Goal: Task Accomplishment & Management: Manage account settings

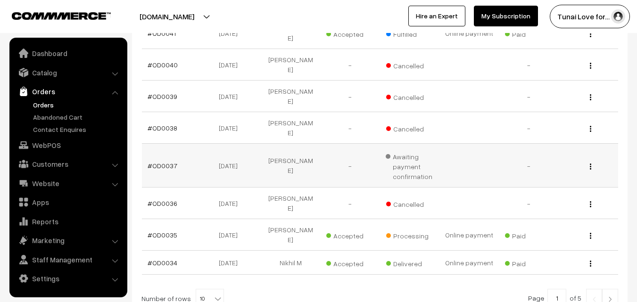
scroll to position [283, 0]
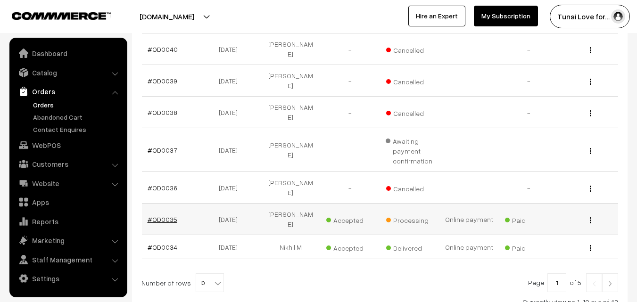
drag, startPoint x: 182, startPoint y: 172, endPoint x: 148, endPoint y: 170, distance: 33.5
click at [148, 204] on td "#OD0035" at bounding box center [171, 220] width 59 height 32
copy link "#OD0035"
drag, startPoint x: 210, startPoint y: 173, endPoint x: 258, endPoint y: 170, distance: 47.7
click at [258, 204] on td "01-08-2025" at bounding box center [230, 220] width 59 height 32
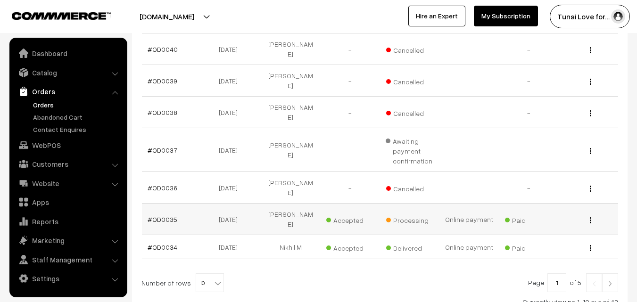
copy td "01-08-2025"
drag, startPoint x: 268, startPoint y: 171, endPoint x: 311, endPoint y: 169, distance: 42.5
click at [311, 204] on td "Syed Mubarak" at bounding box center [290, 220] width 59 height 32
copy td "Syed Mubarak"
click at [165, 216] on link "#OD0035" at bounding box center [163, 220] width 30 height 8
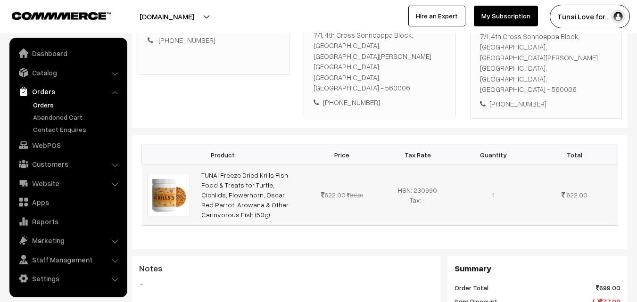
scroll to position [189, 0]
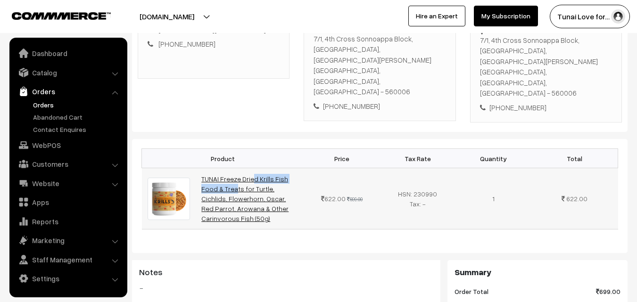
drag, startPoint x: 199, startPoint y: 148, endPoint x: 268, endPoint y: 147, distance: 68.9
click at [268, 168] on td "TUNAI Freeze Dried Krills Fish Food & Treats for Turtle, Cichlids, Flowerhorn, …" at bounding box center [250, 198] width 108 height 61
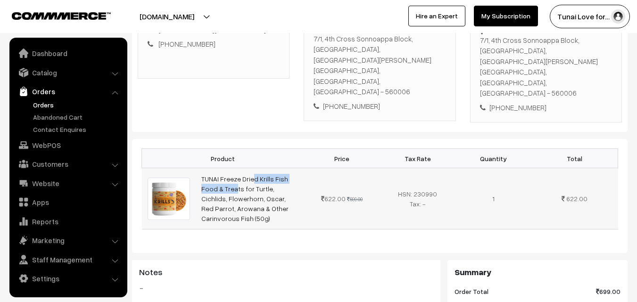
copy link "TUNAI Freeze Dried Krills"
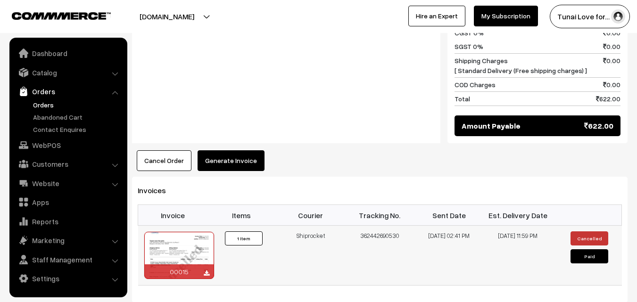
scroll to position [519, 0]
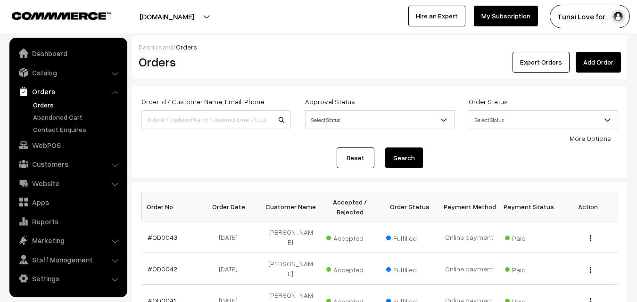
scroll to position [283, 0]
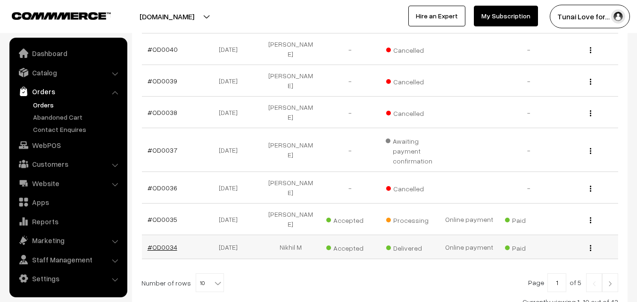
click at [167, 243] on link "#OD0034" at bounding box center [163, 247] width 30 height 8
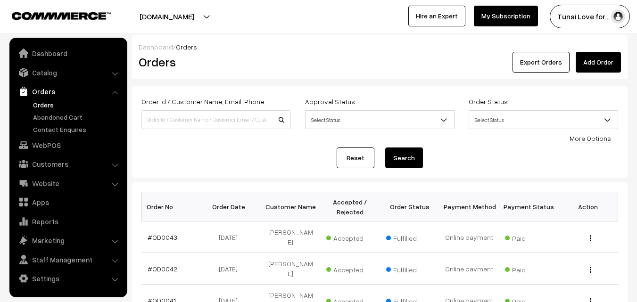
scroll to position [283, 0]
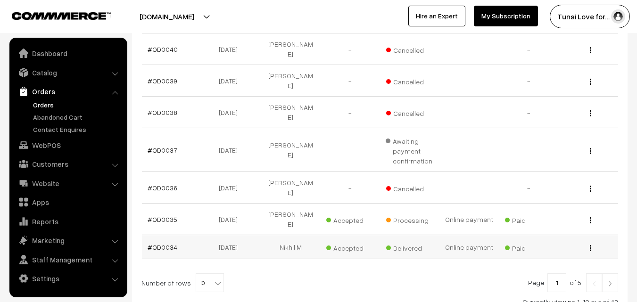
drag, startPoint x: 179, startPoint y: 194, endPoint x: 142, endPoint y: 192, distance: 36.8
click at [142, 235] on td "#OD0034" at bounding box center [171, 247] width 59 height 24
copy link "#OD0034"
drag, startPoint x: 208, startPoint y: 195, endPoint x: 246, endPoint y: 194, distance: 37.7
click at [246, 235] on td "30-07-2025" at bounding box center [230, 247] width 59 height 24
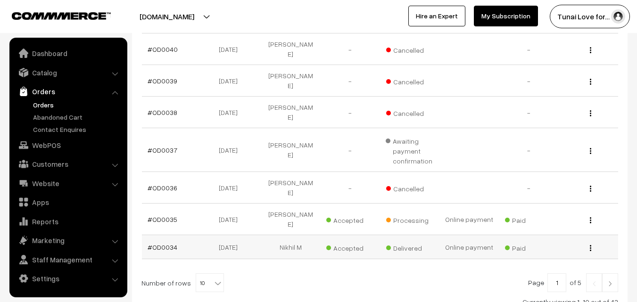
copy td "30-07-2025"
drag, startPoint x: 278, startPoint y: 196, endPoint x: 305, endPoint y: 196, distance: 27.4
click at [305, 235] on td "Nikhil M" at bounding box center [290, 247] width 59 height 24
copy td "Nikhil M"
click at [171, 243] on link "#OD0034" at bounding box center [163, 247] width 30 height 8
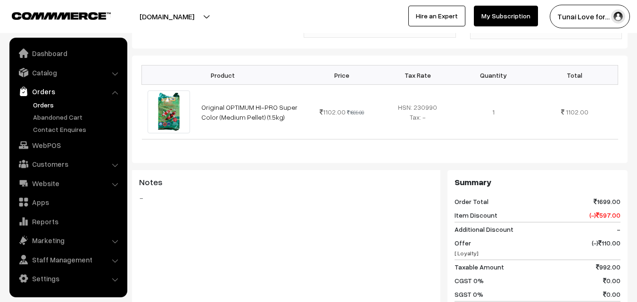
scroll to position [236, 0]
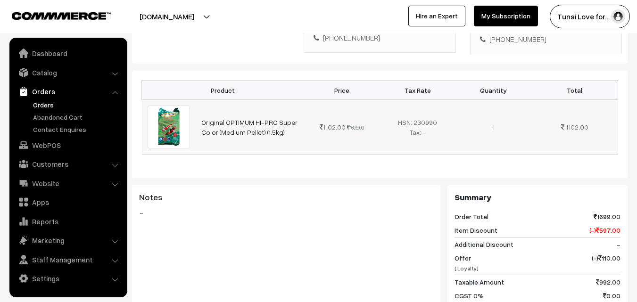
drag, startPoint x: 199, startPoint y: 121, endPoint x: 282, endPoint y: 131, distance: 84.1
click at [282, 131] on td "Original OPTIMUM HI-PRO Super Color (Medium Pellet) (1.5kg)" at bounding box center [250, 127] width 108 height 55
copy link "Original OPTIMUM HI-PRO Super Color (Medium Pellet) (1.5kg)"
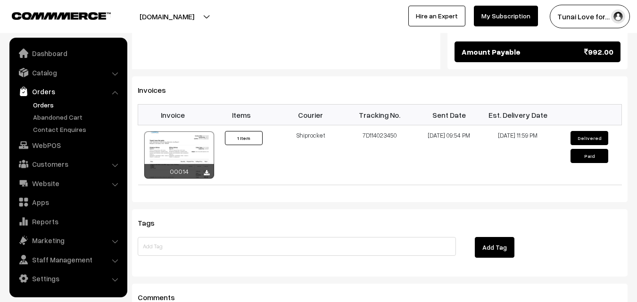
scroll to position [519, 0]
